Goal: Find specific page/section: Find specific page/section

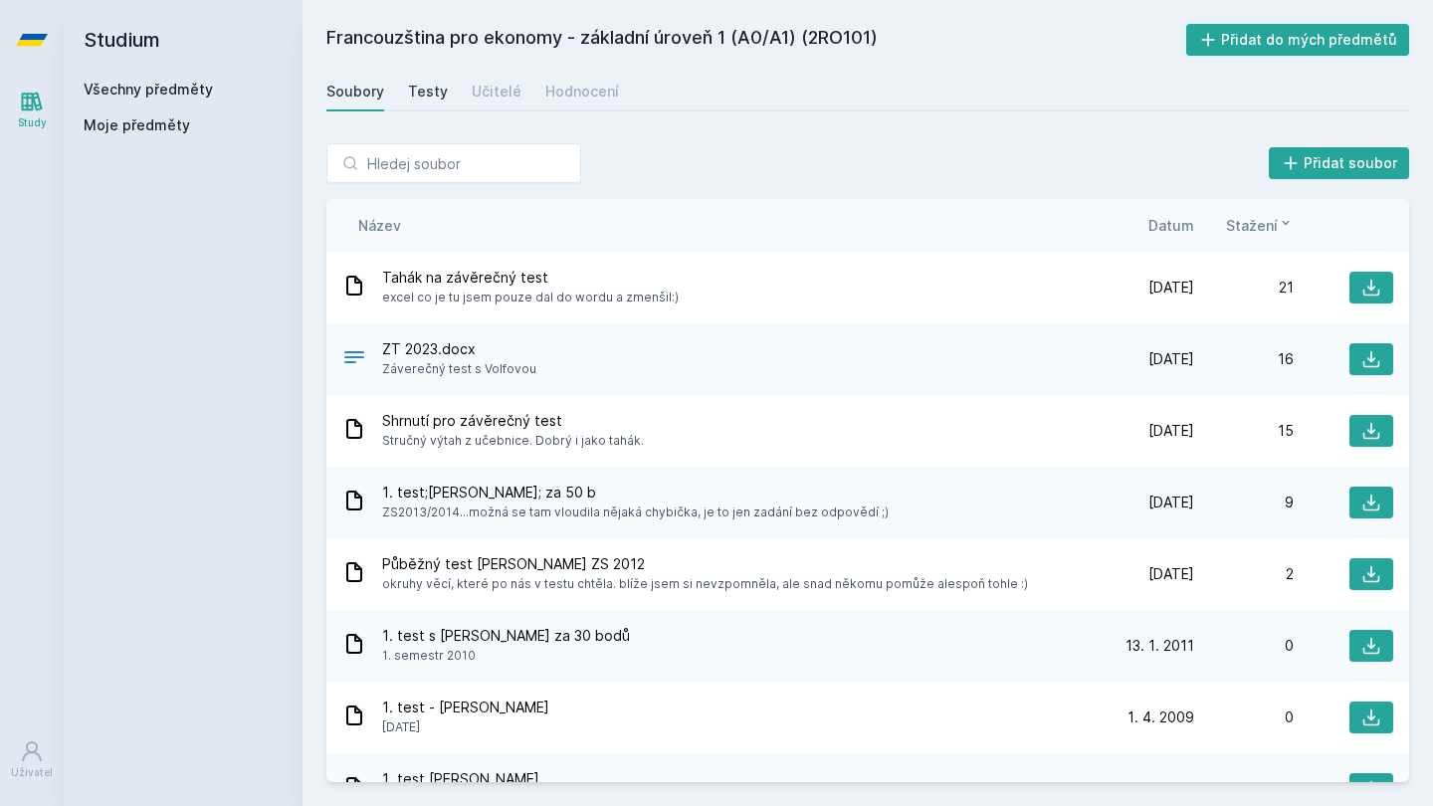
click at [422, 85] on div "Testy" at bounding box center [428, 92] width 40 height 20
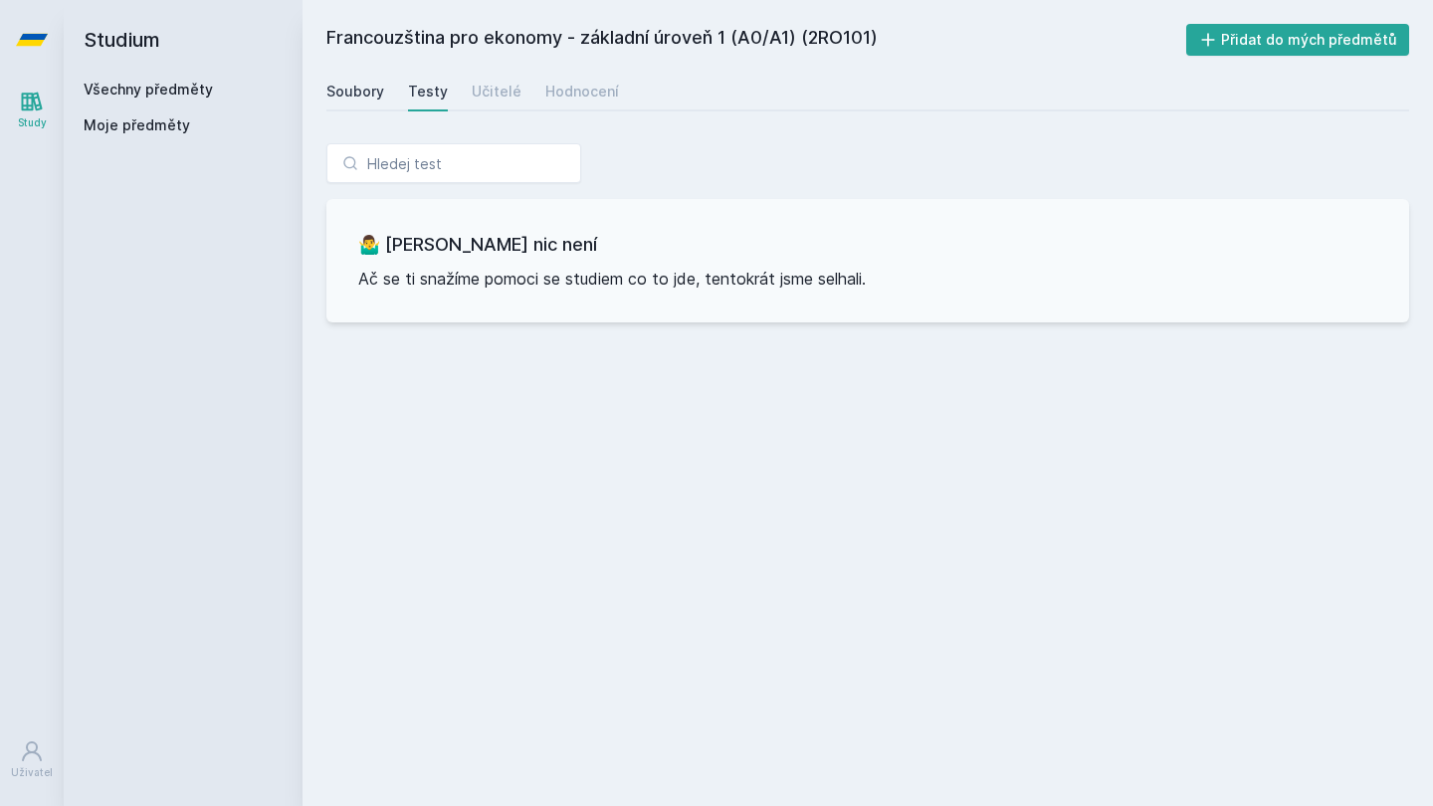
click at [367, 90] on div "Soubory" at bounding box center [355, 92] width 58 height 20
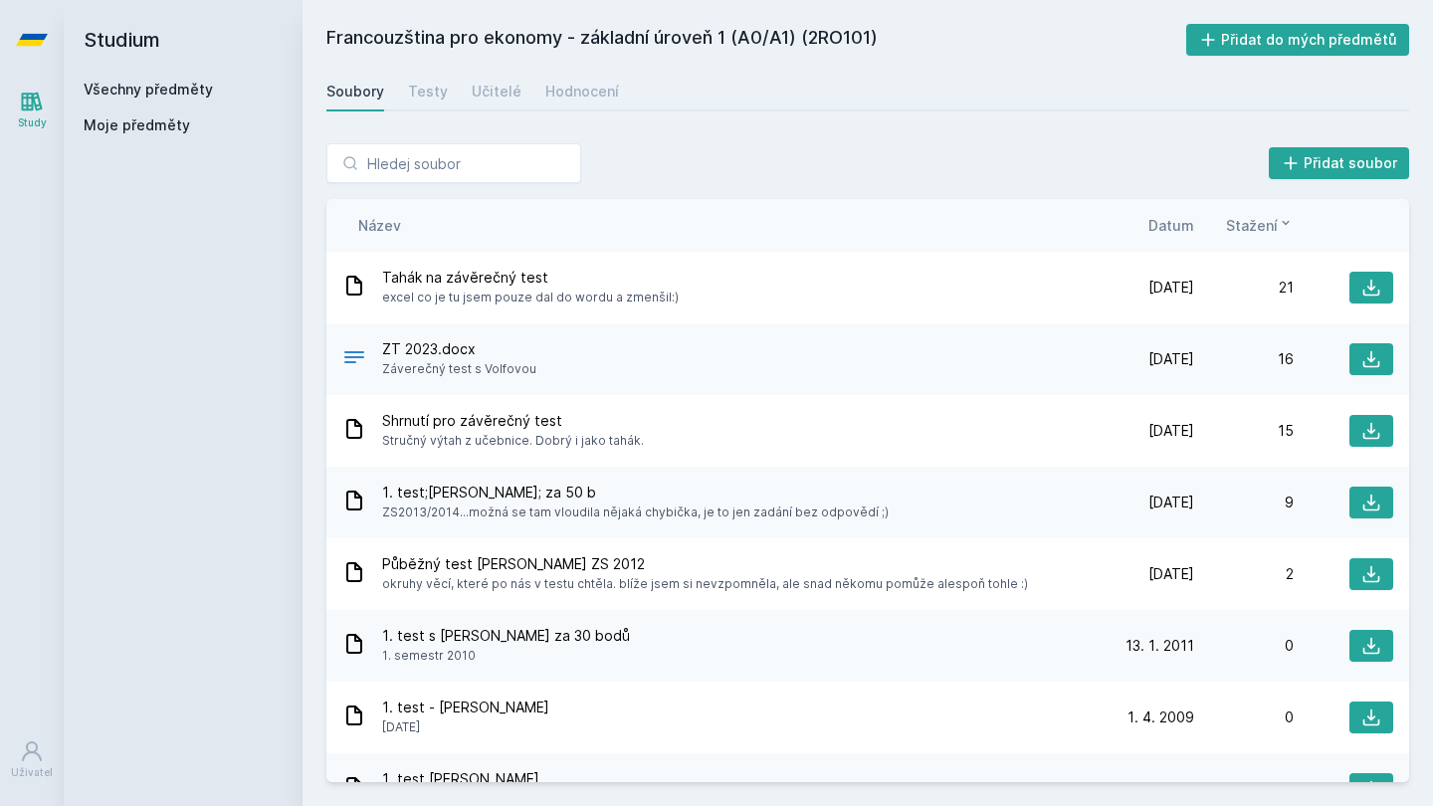
click at [199, 98] on div "Všechny předměty" at bounding box center [183, 90] width 199 height 20
click at [187, 93] on link "Všechny předměty" at bounding box center [148, 89] width 129 height 17
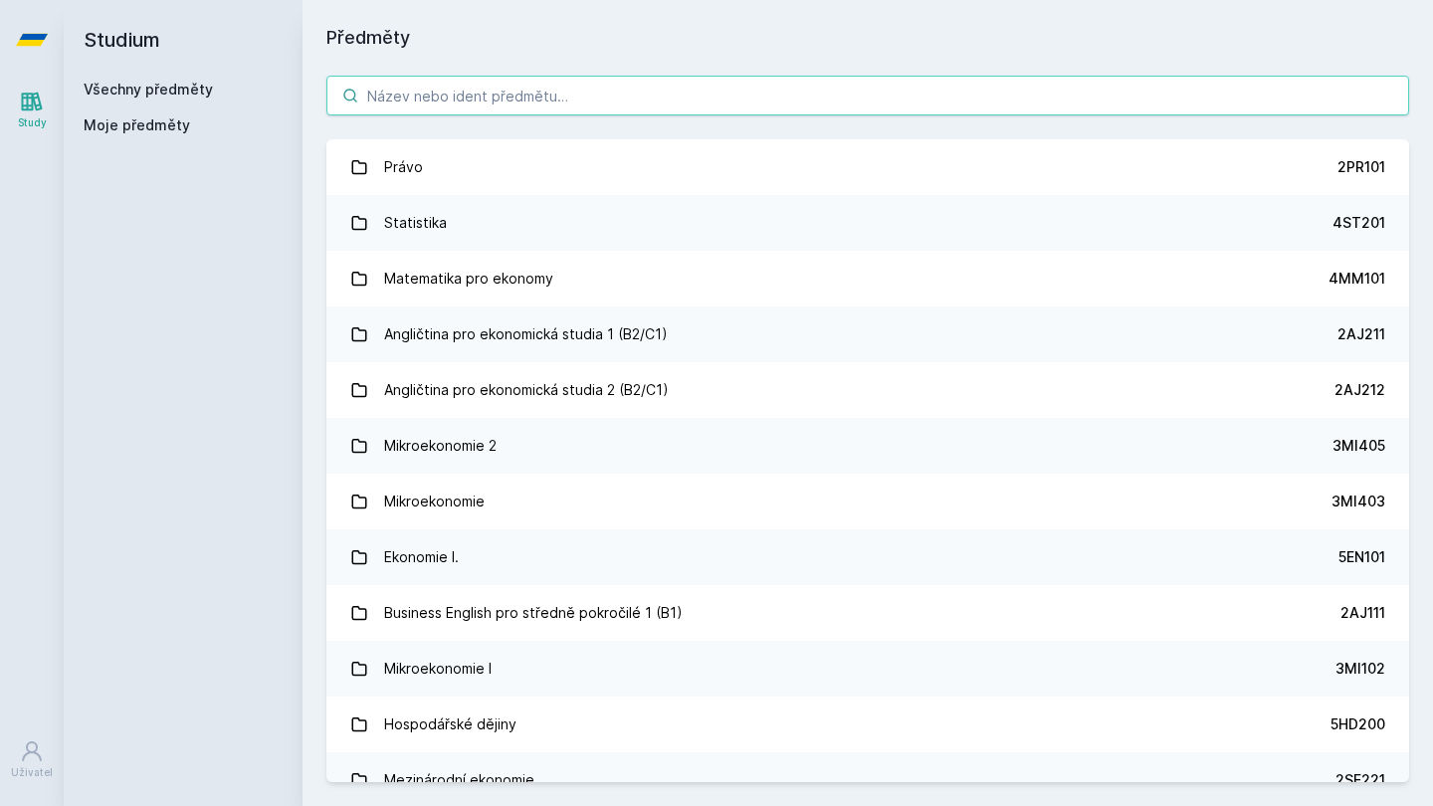
click at [609, 100] on input "search" at bounding box center [867, 96] width 1083 height 40
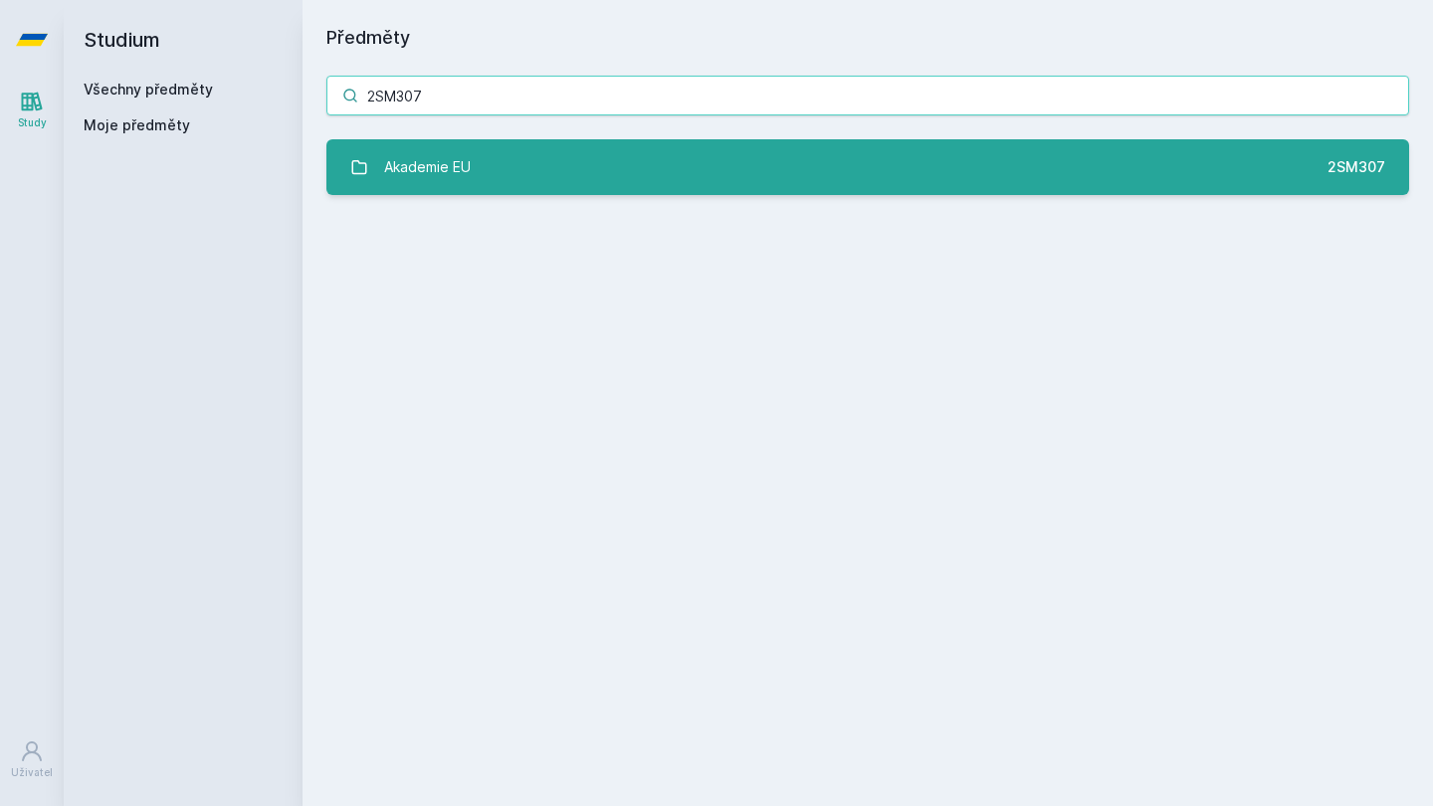
type input "2SM307"
click at [580, 175] on link "Akademie EU 2SM307" at bounding box center [867, 167] width 1083 height 56
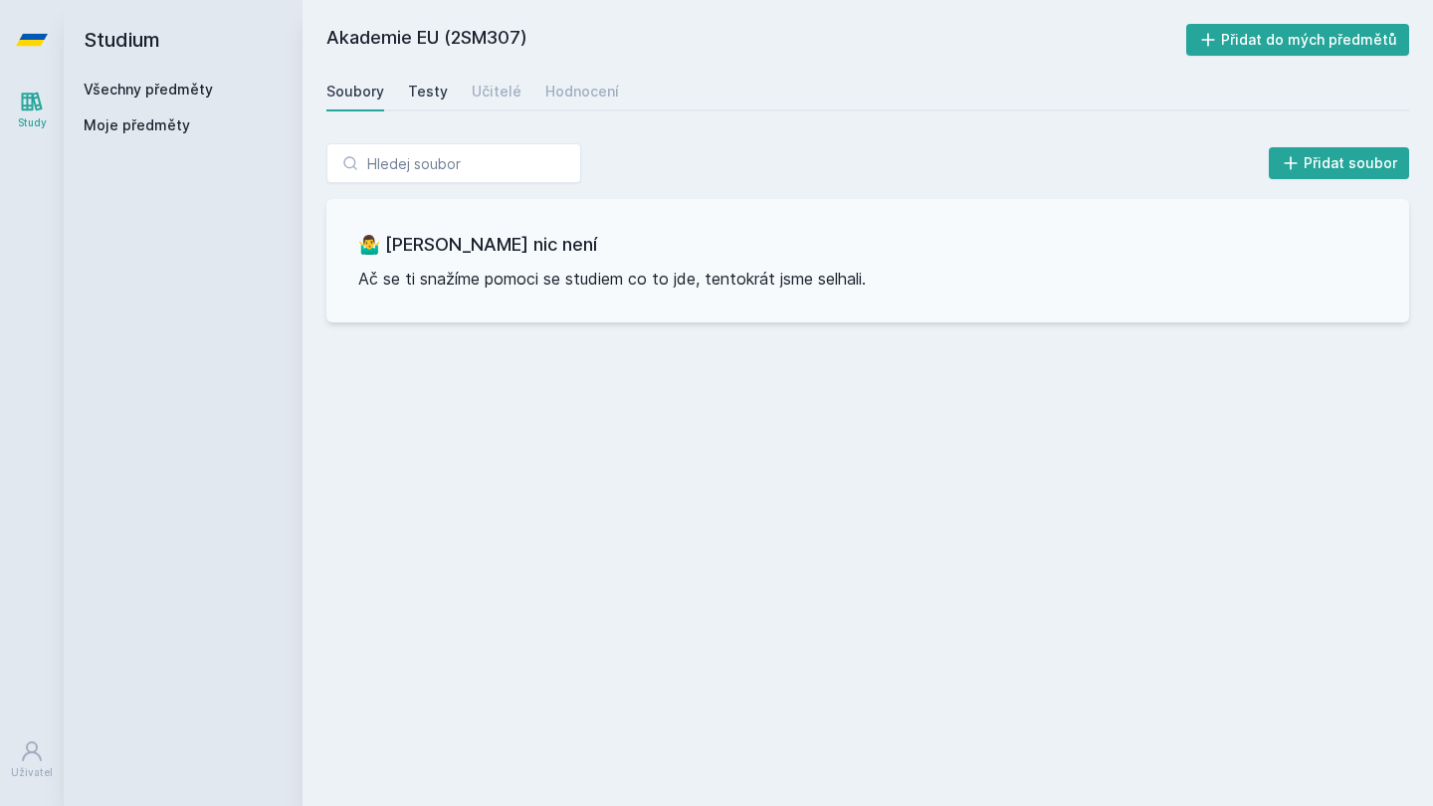
click at [435, 94] on div "Testy" at bounding box center [428, 92] width 40 height 20
click at [478, 91] on div "Učitelé" at bounding box center [497, 92] width 50 height 20
click at [379, 103] on link "Soubory" at bounding box center [355, 92] width 58 height 40
click at [165, 82] on link "Všechny předměty" at bounding box center [148, 89] width 129 height 17
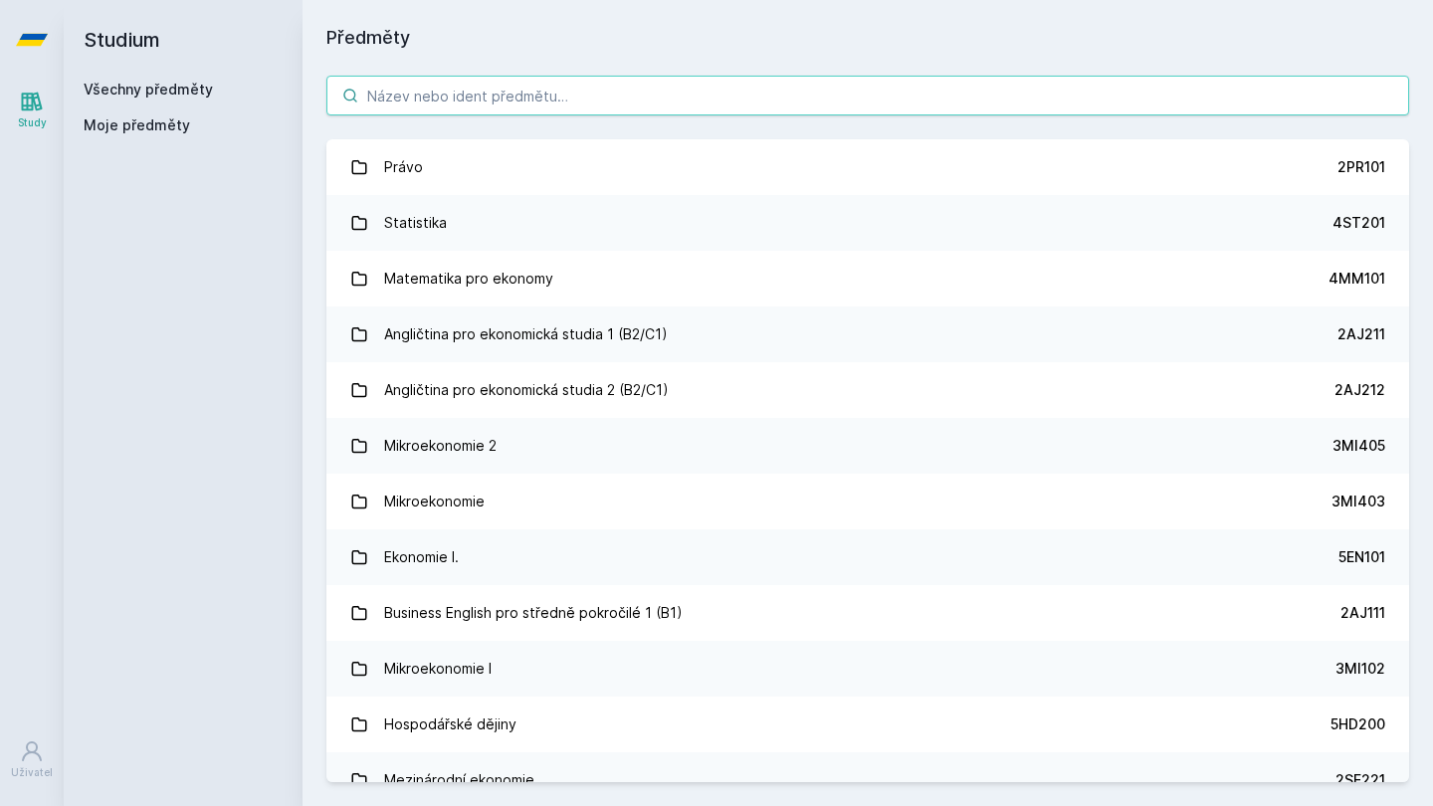
click at [642, 92] on input "search" at bounding box center [867, 96] width 1083 height 40
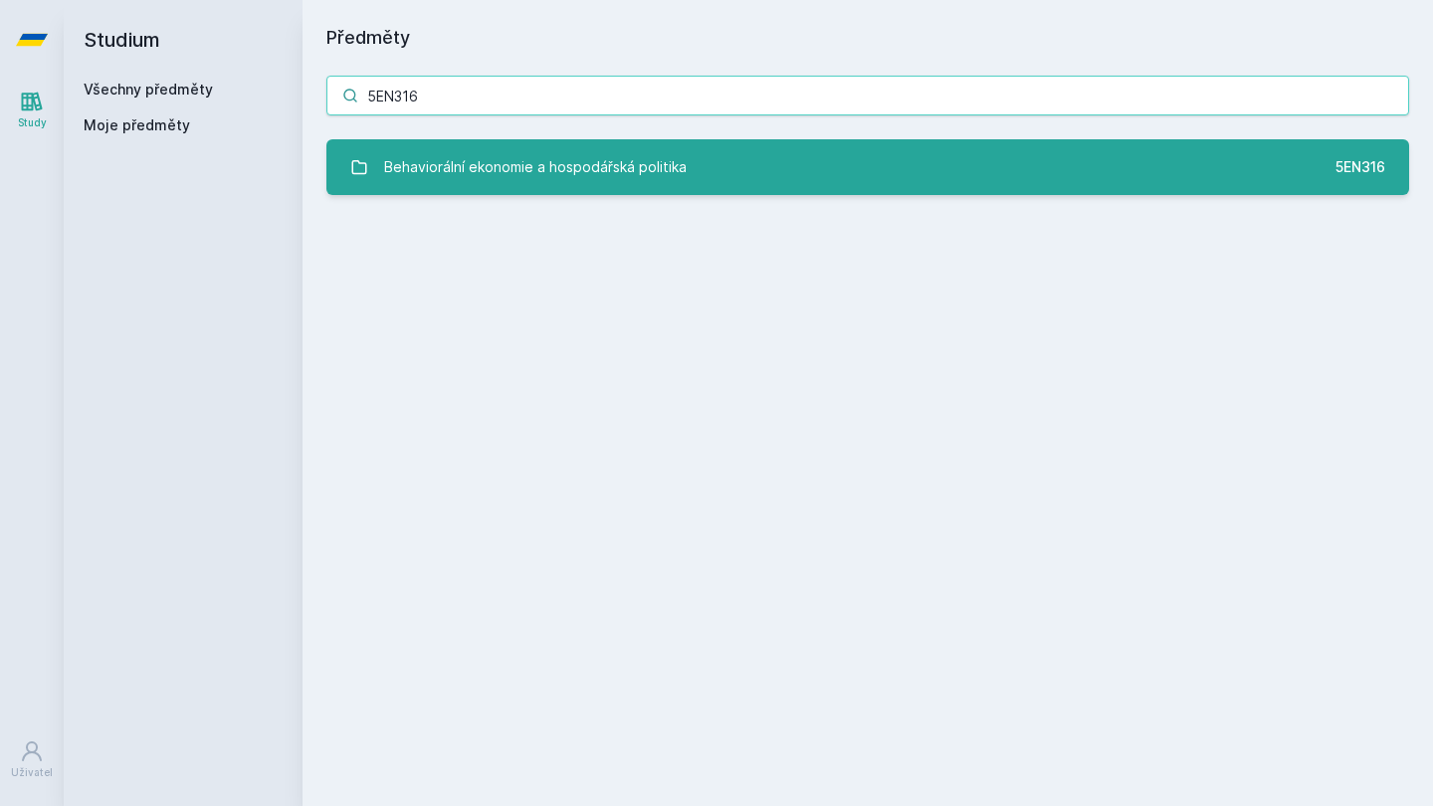
type input "5EN316"
click at [567, 172] on div "Behaviorální ekonomie a hospodářská politika" at bounding box center [535, 167] width 302 height 40
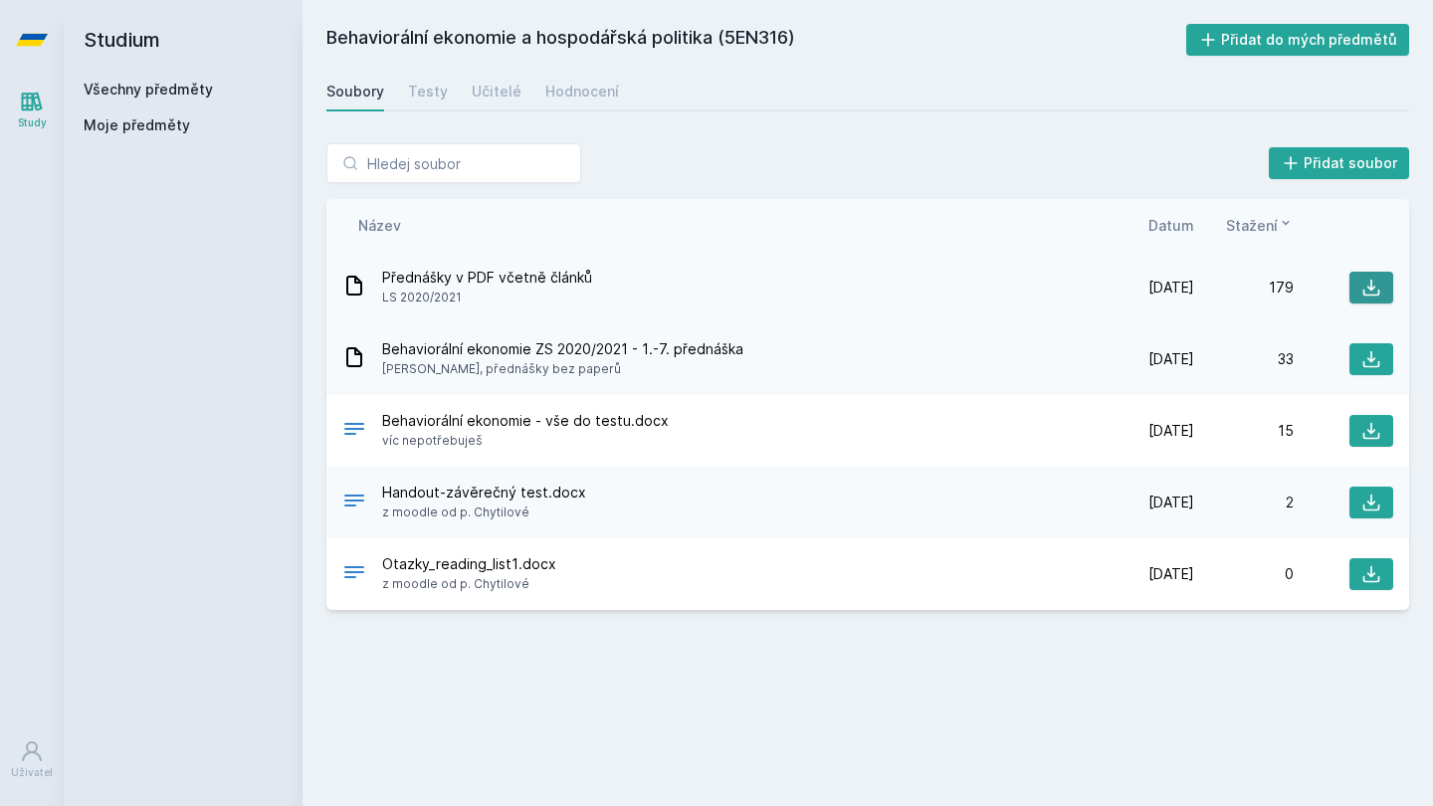
click at [1366, 288] on icon at bounding box center [1371, 288] width 20 height 20
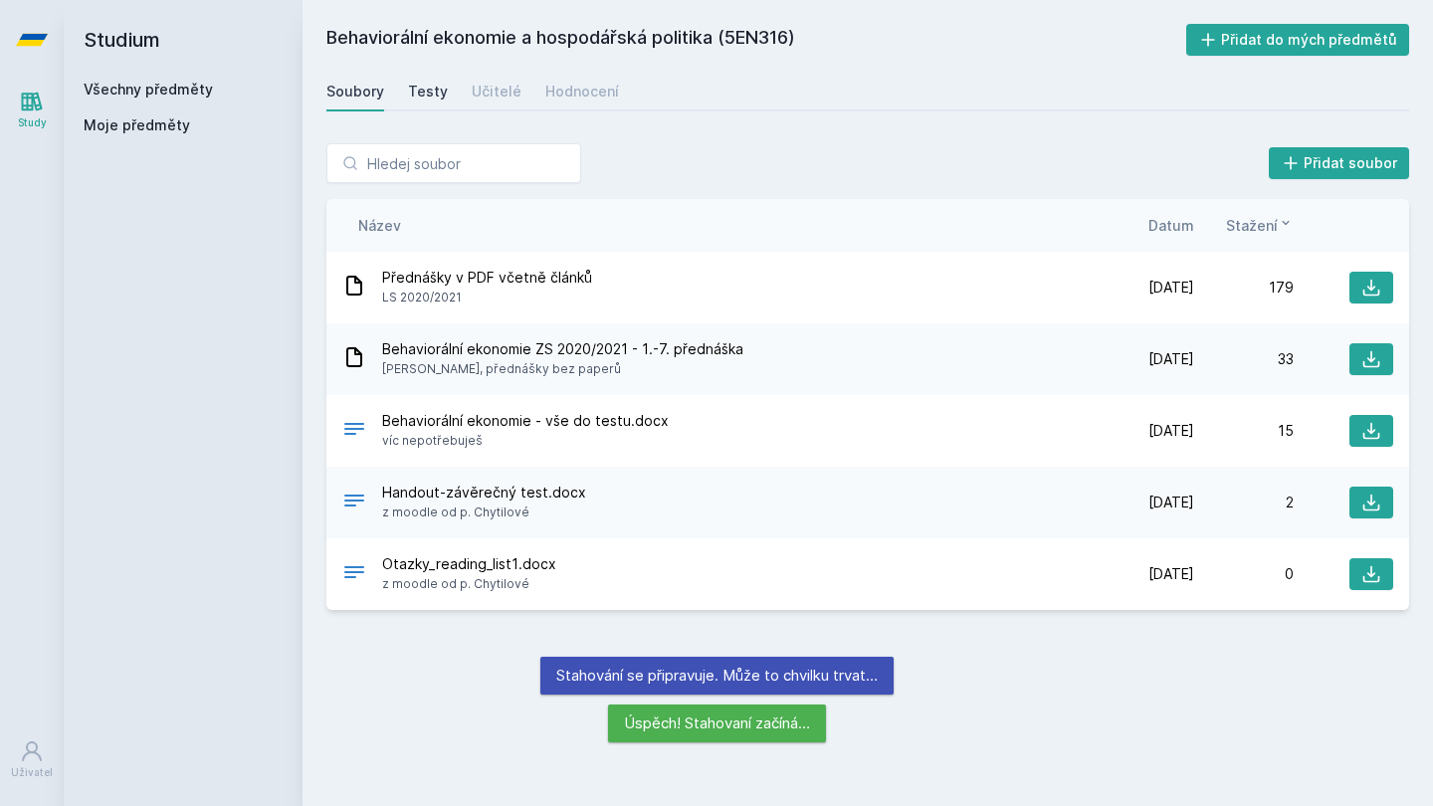
click at [418, 86] on div "Testy" at bounding box center [428, 92] width 40 height 20
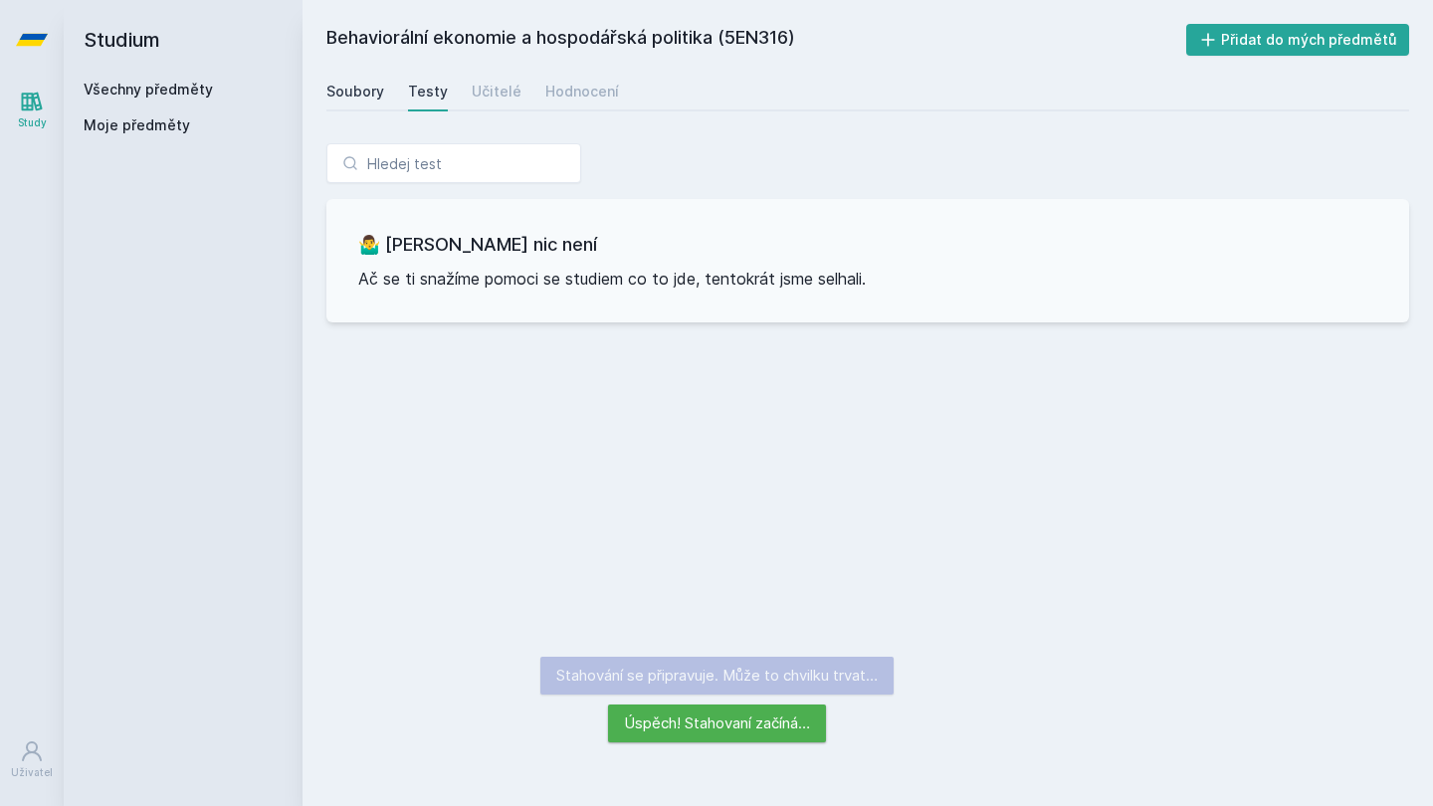
click at [366, 92] on div "Soubory" at bounding box center [355, 92] width 58 height 20
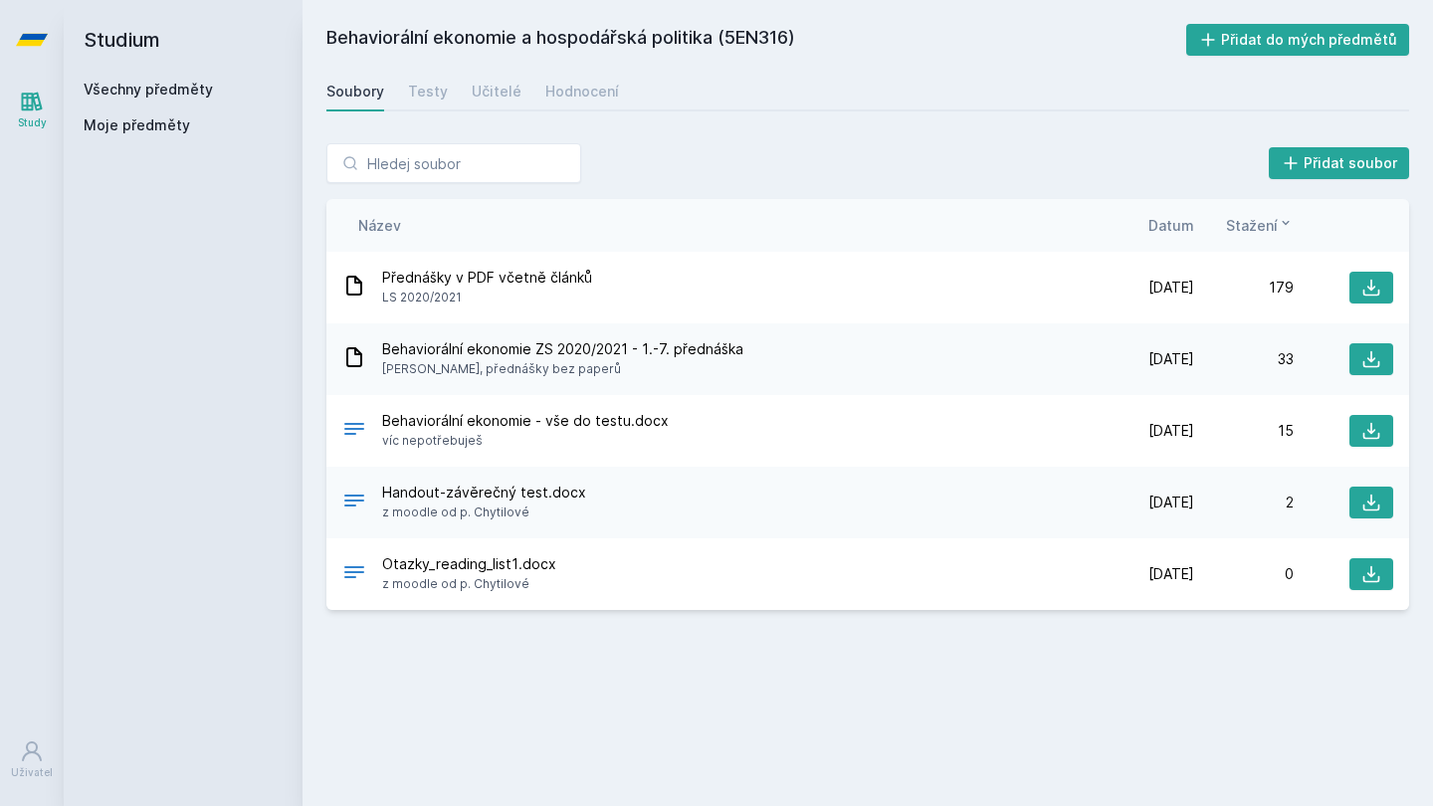
click at [148, 90] on link "Všechny předměty" at bounding box center [148, 89] width 129 height 17
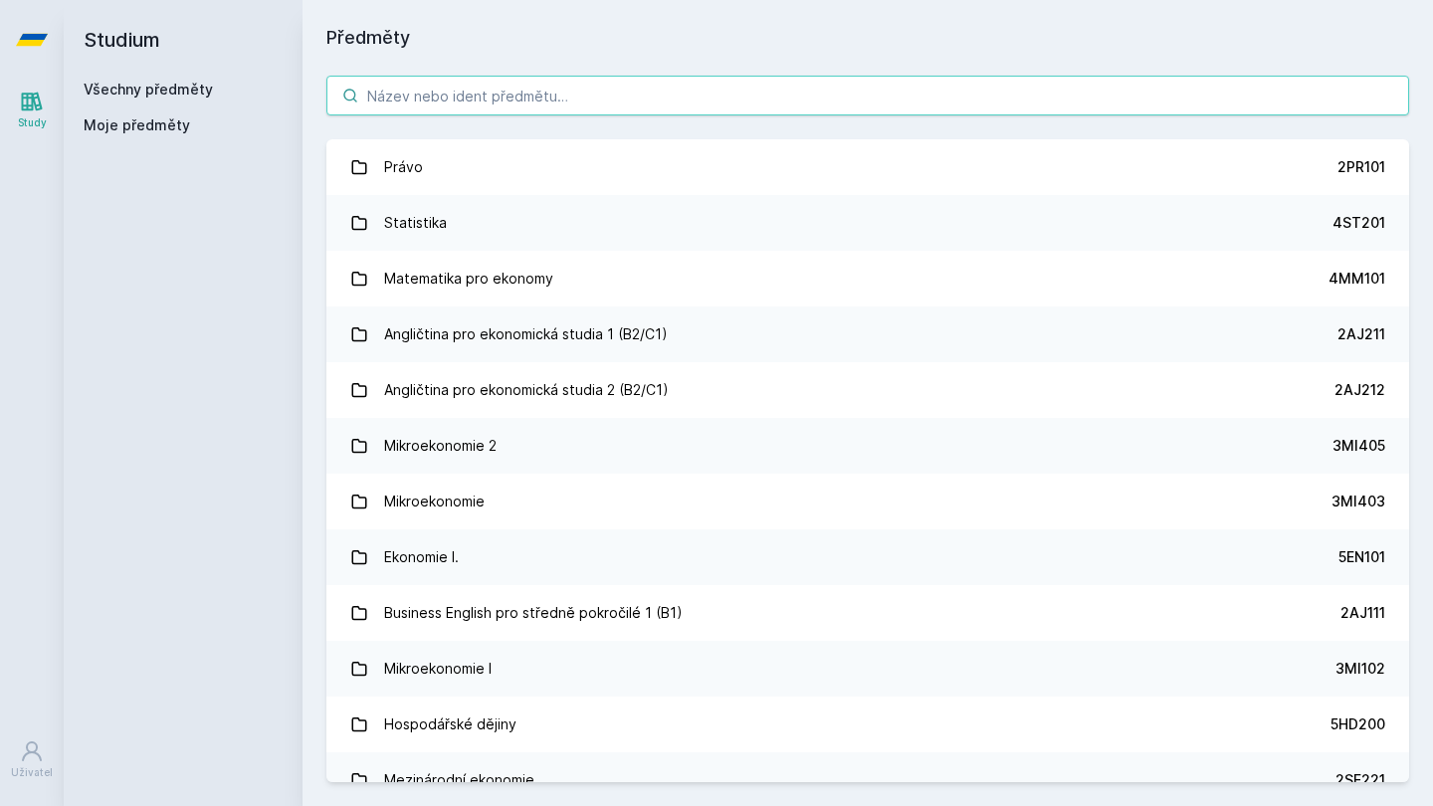
click at [446, 99] on input "search" at bounding box center [867, 96] width 1083 height 40
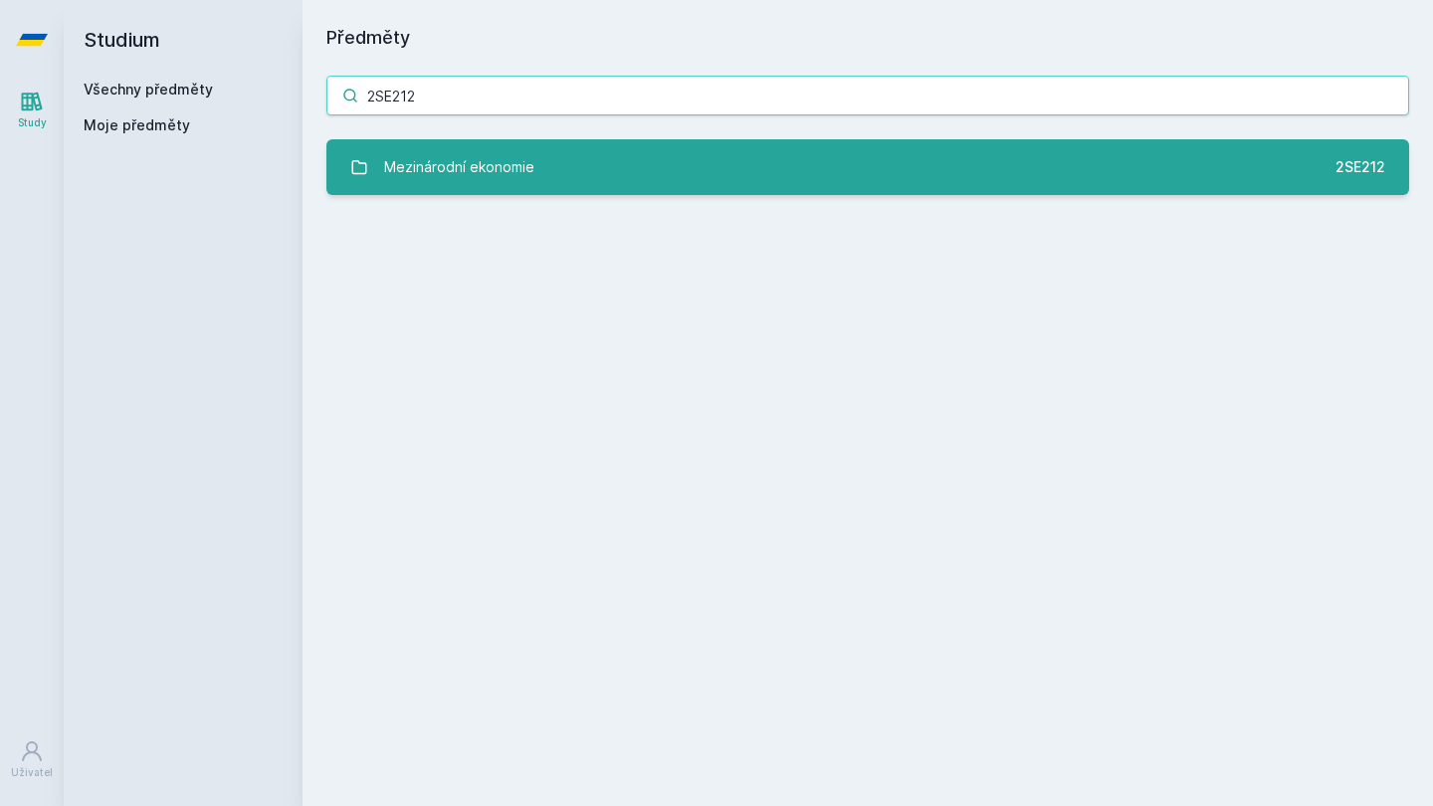
type input "2SE212"
click at [398, 180] on div "Mezinárodní ekonomie" at bounding box center [459, 167] width 150 height 40
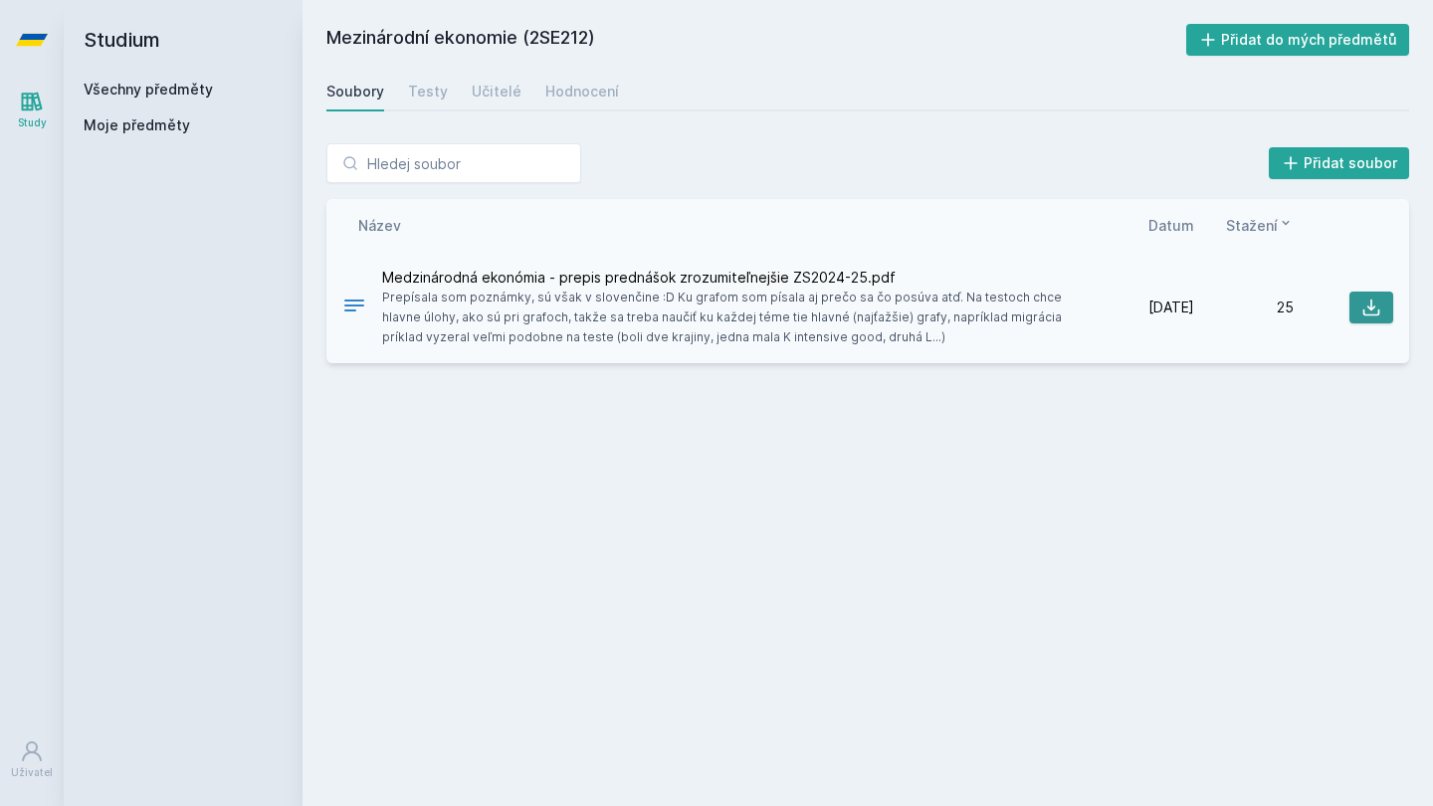
click at [1380, 307] on icon at bounding box center [1371, 308] width 20 height 20
